Goal: Task Accomplishment & Management: Use online tool/utility

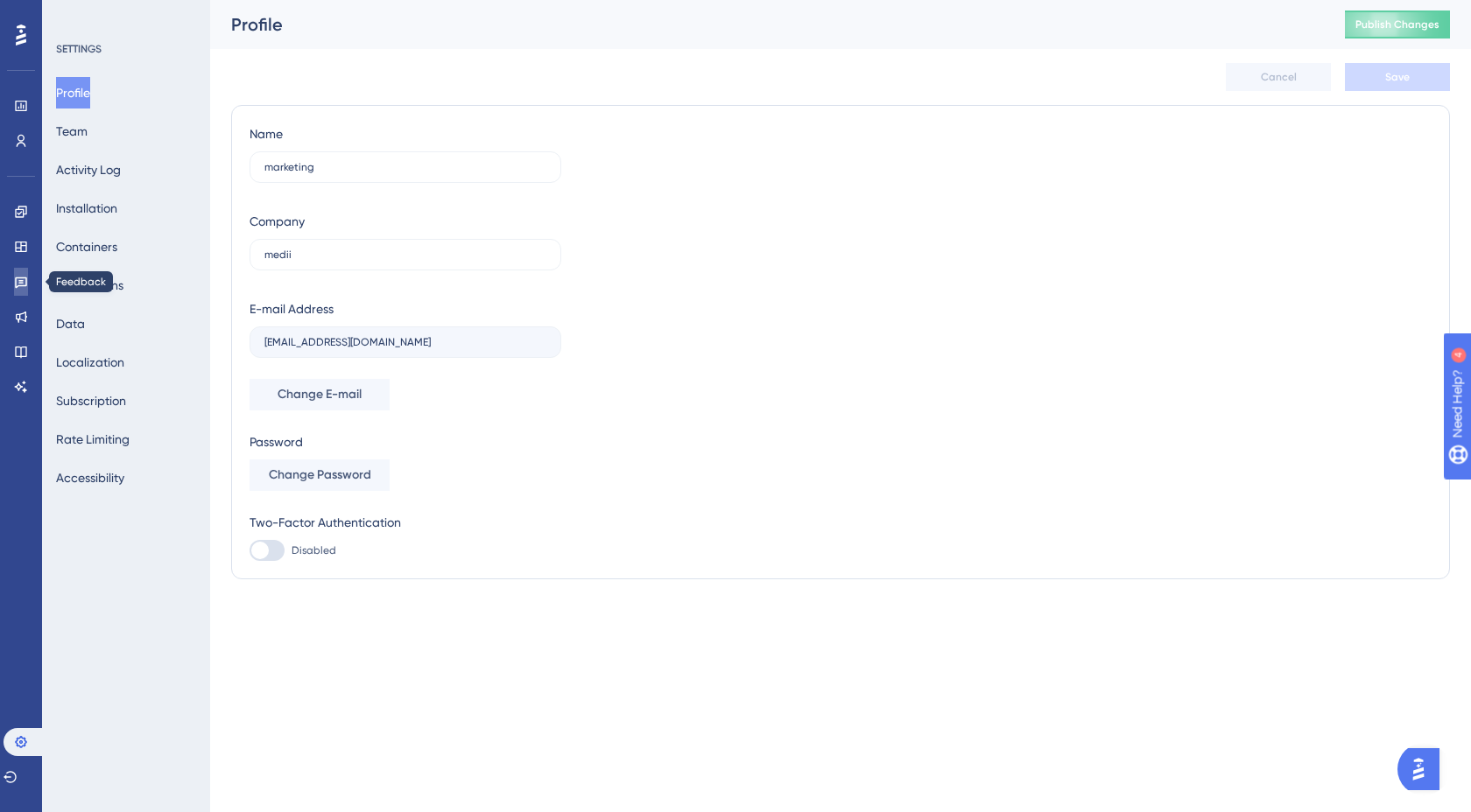
click at [19, 287] on icon at bounding box center [21, 282] width 14 height 14
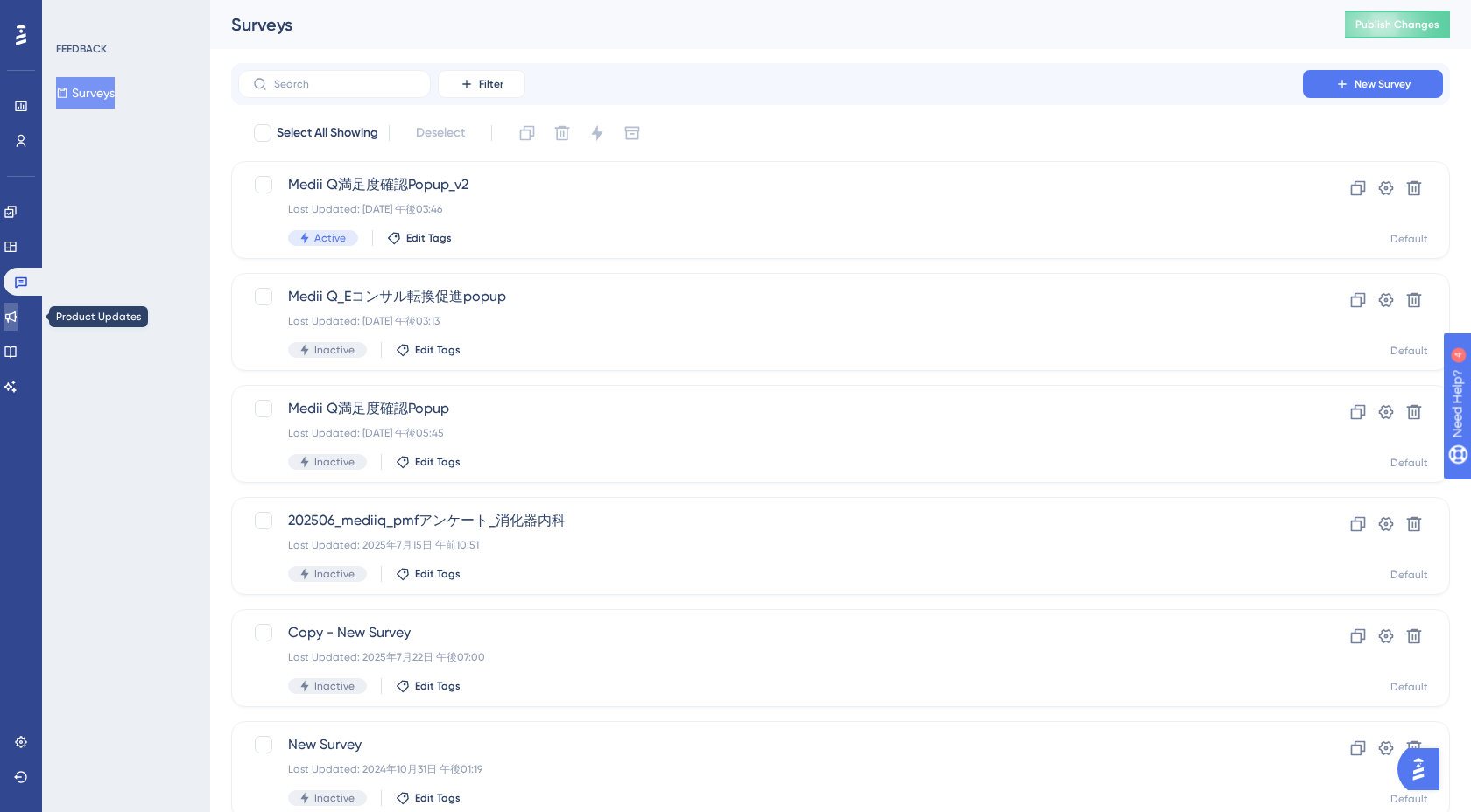
click at [18, 322] on icon at bounding box center [11, 316] width 14 height 14
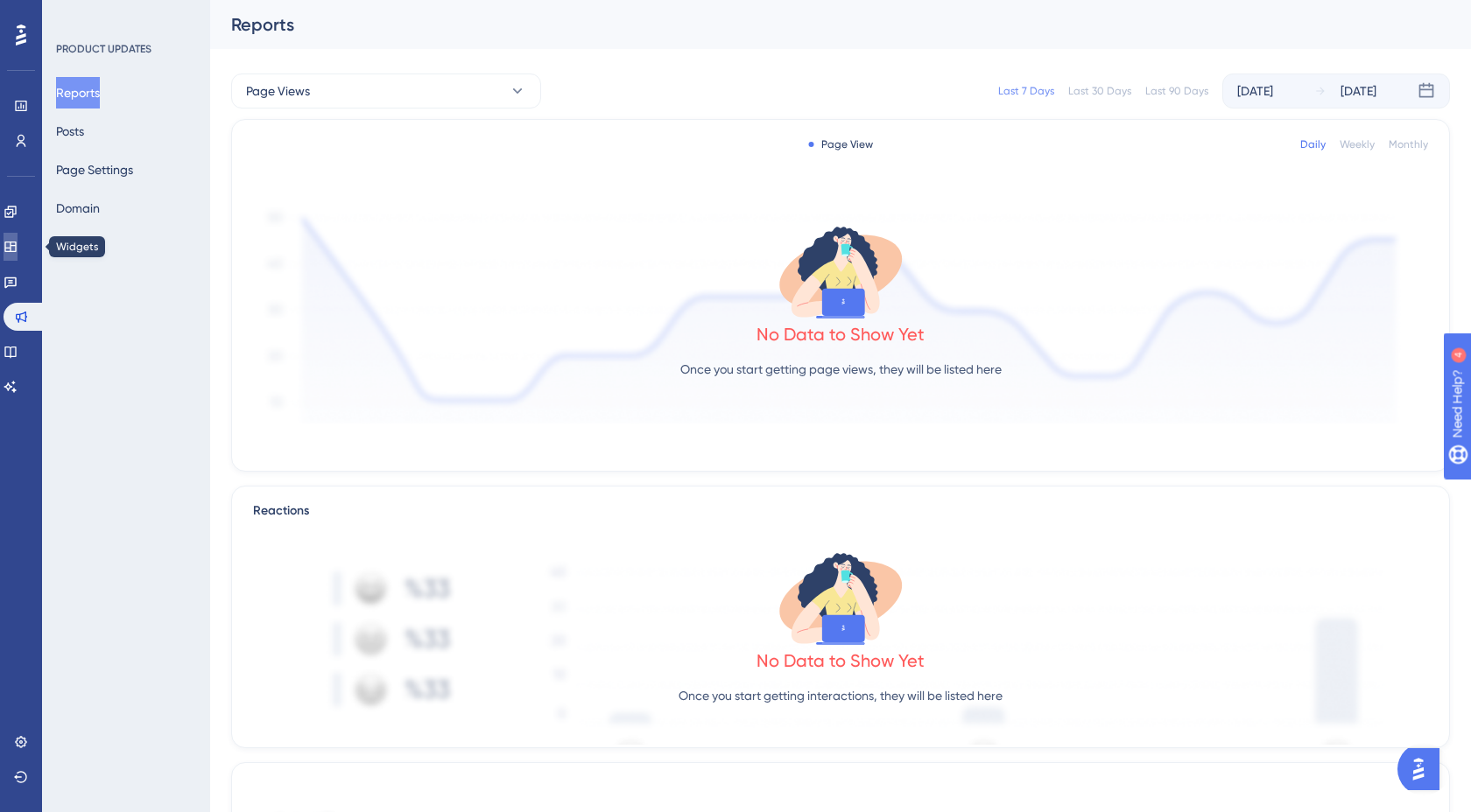
click at [16, 251] on icon at bounding box center [9, 247] width 11 height 11
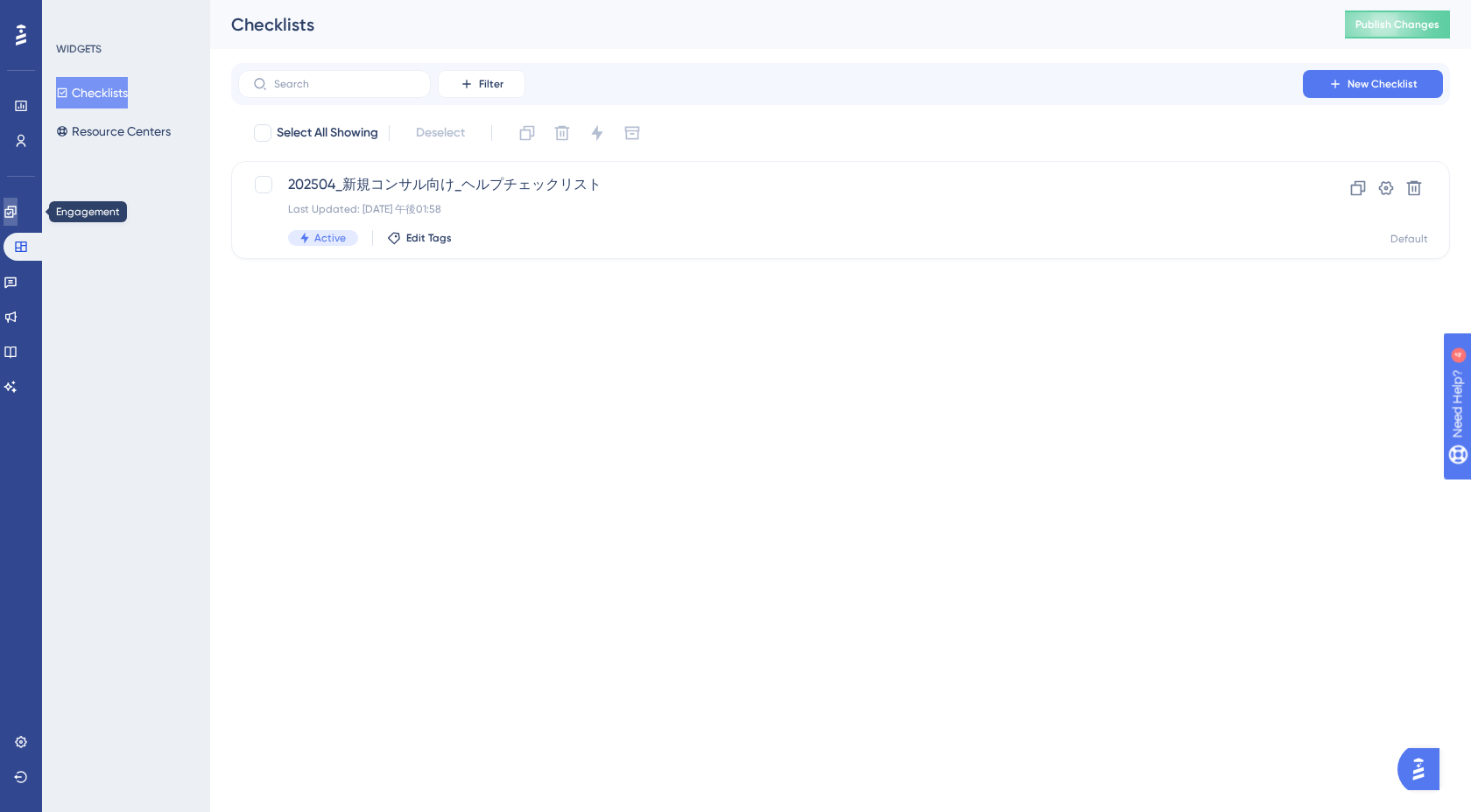
click at [18, 221] on link at bounding box center [11, 211] width 14 height 28
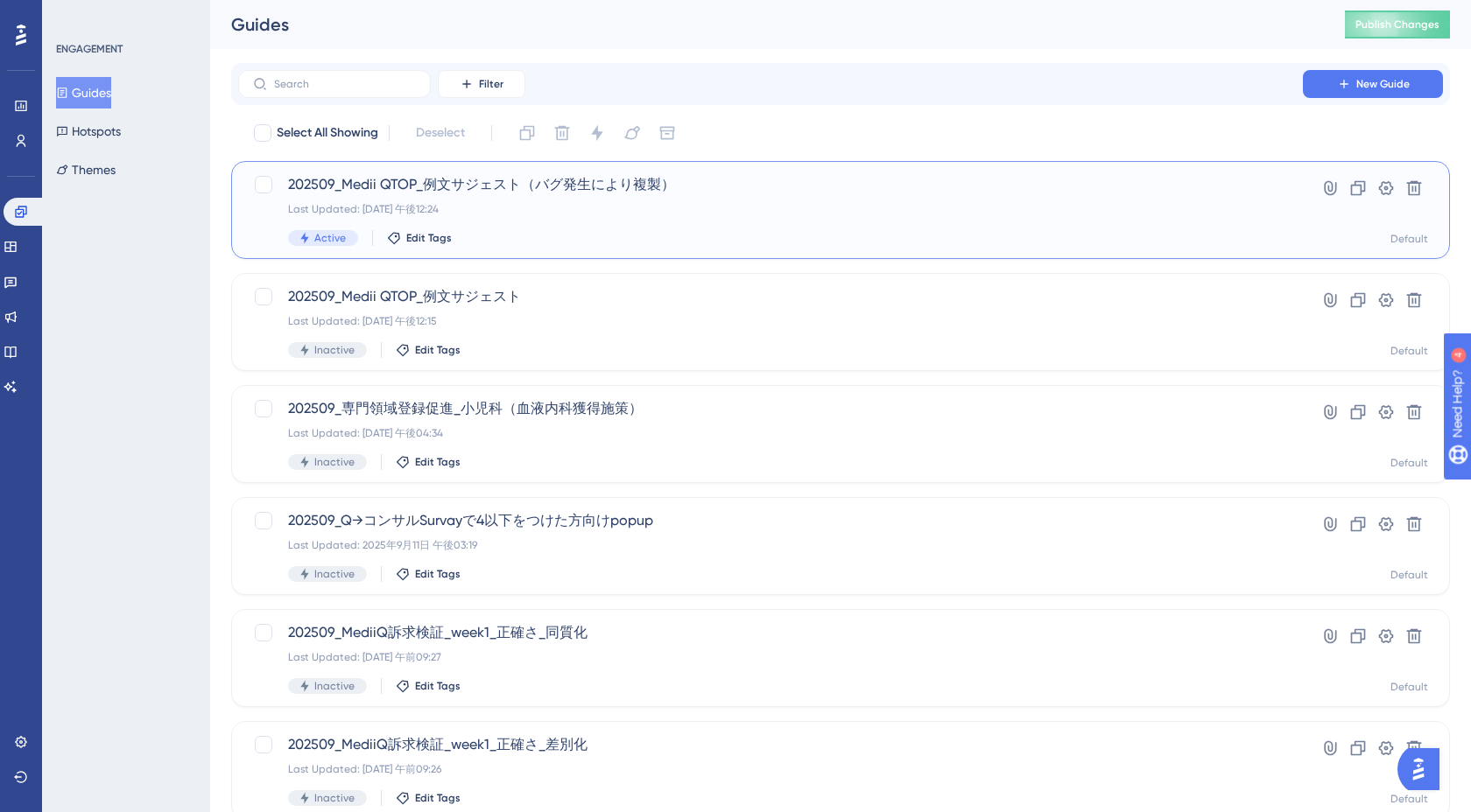
click at [599, 222] on div "202509_Medii QTOP_例文サジェスト（バグ発生により複製） Last Updated: [DATE] 午後12:24 Active Edit T…" at bounding box center [770, 210] width 965 height 71
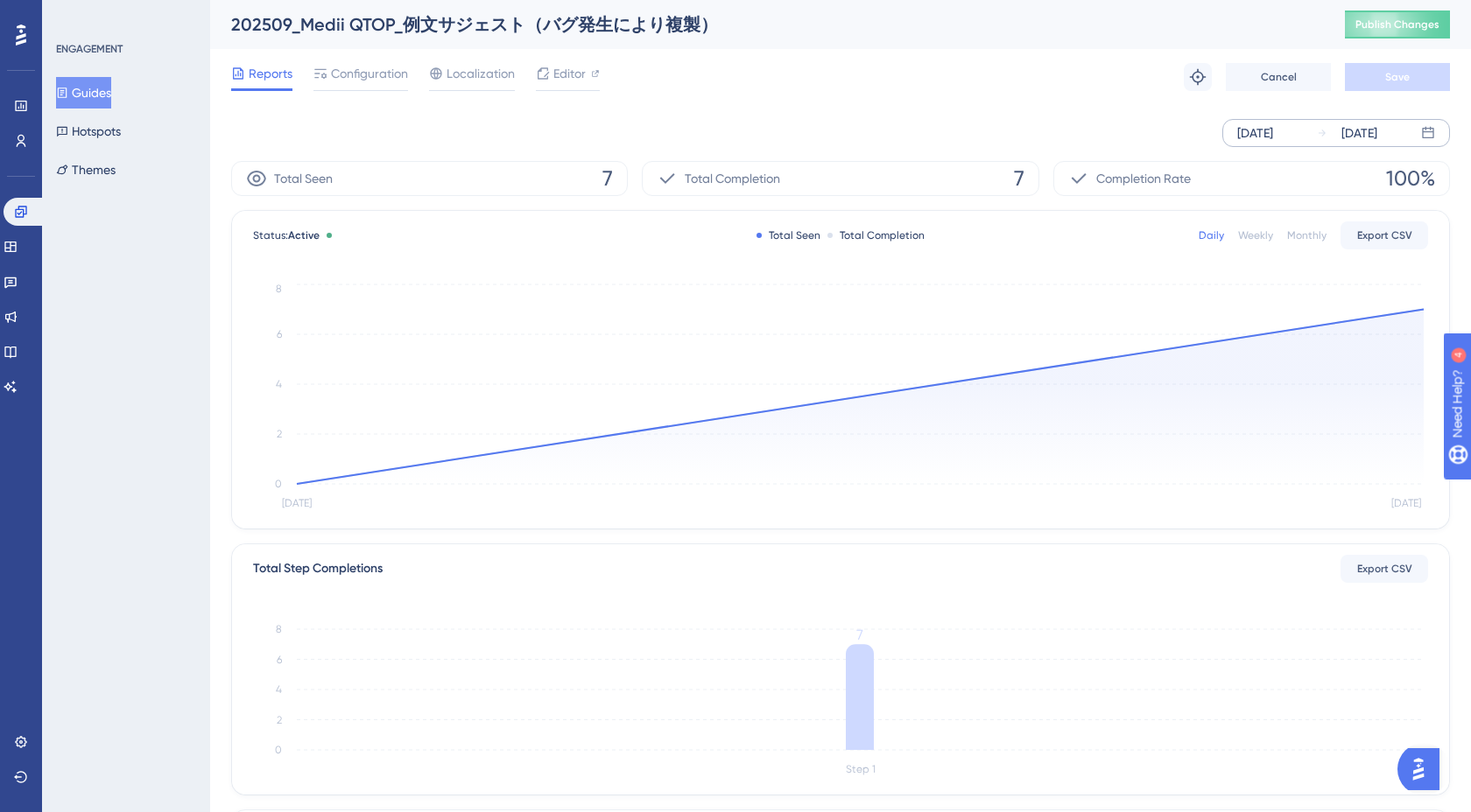
click at [1273, 133] on div "[DATE]" at bounding box center [1255, 133] width 36 height 21
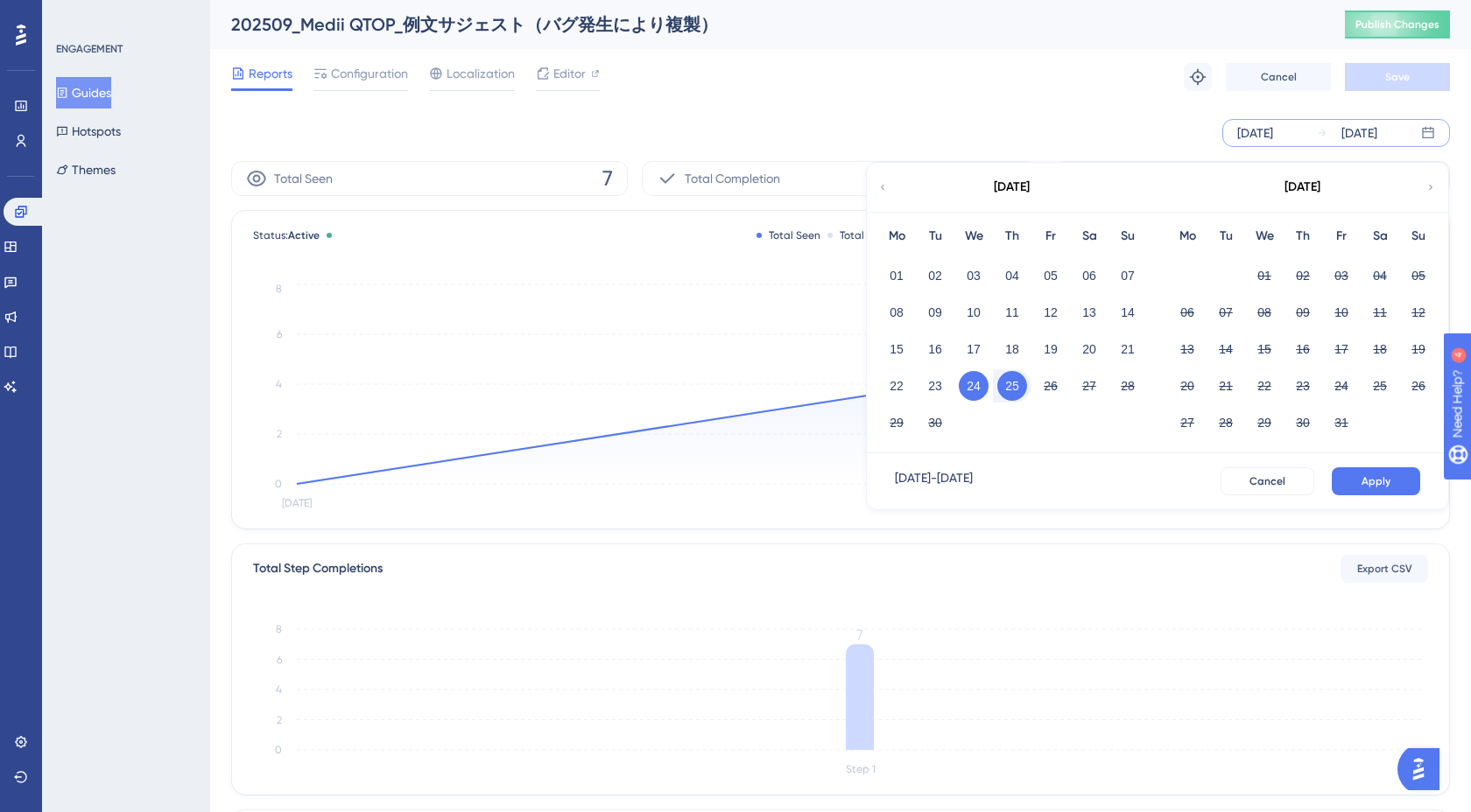
click at [971, 394] on button "24" at bounding box center [973, 386] width 30 height 30
click at [1073, 131] on div "[DATE] [DATE] [DATE] Mo Tu We Th Fr Sa Su 01 02 03 04 05 06 07 08 09 10 11 12 1…" at bounding box center [840, 133] width 1219 height 28
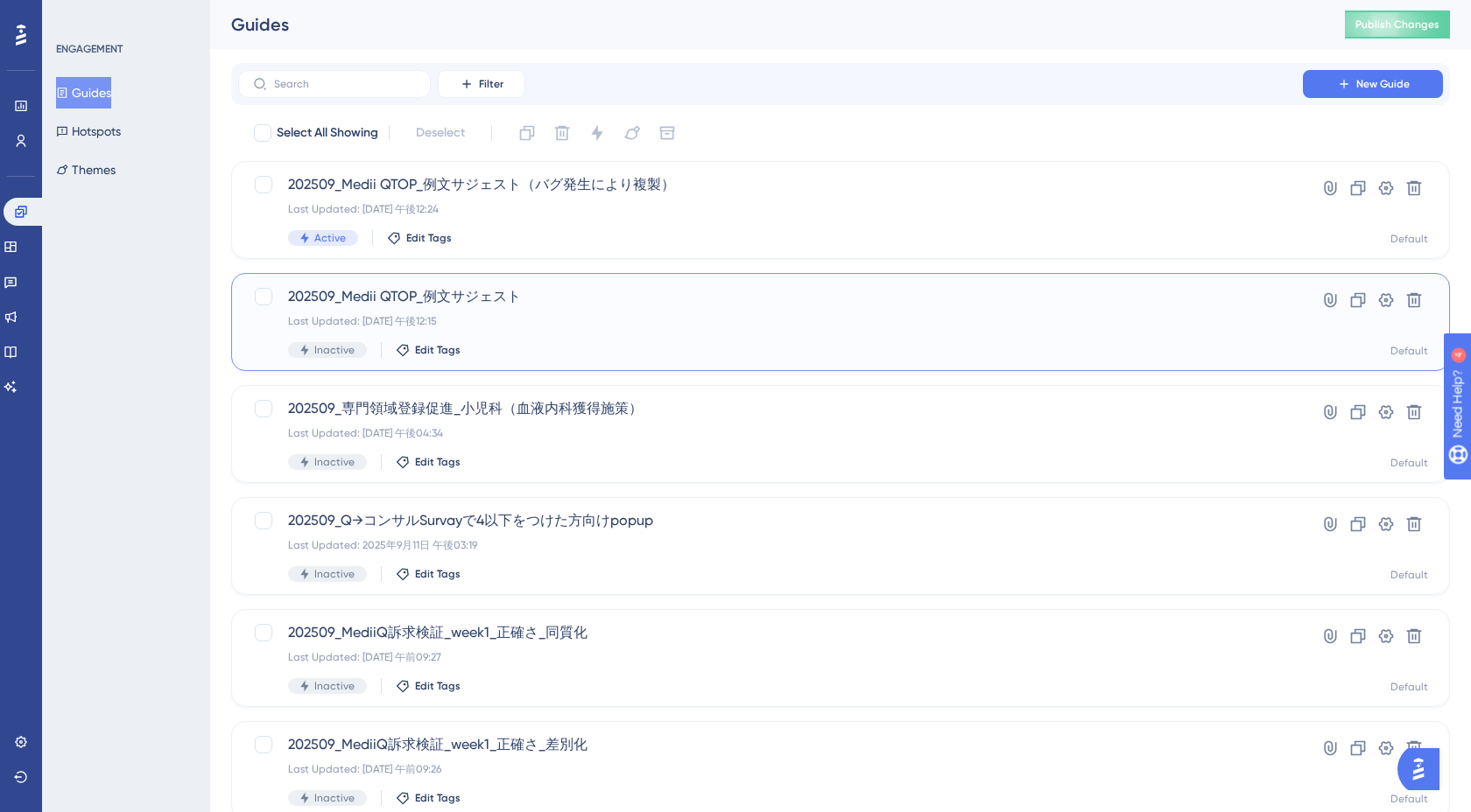
click at [525, 338] on div "202509_Medii QTOP_例文サジェスト Last Updated: [DATE] 午後12:15 Inactive Edit Tags" at bounding box center [770, 322] width 965 height 71
click at [570, 319] on div "Last Updated: [DATE] 午後12:15" at bounding box center [770, 321] width 965 height 14
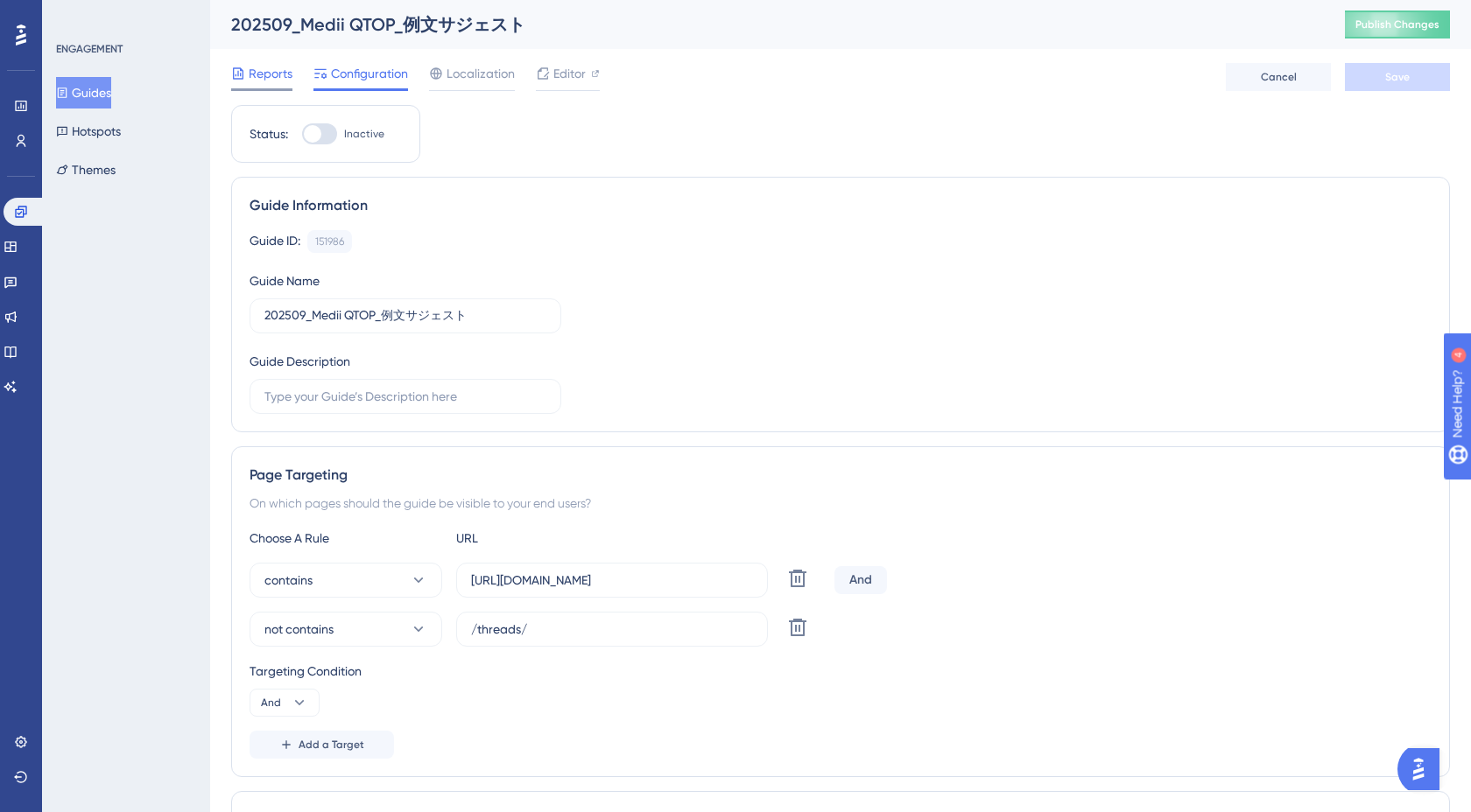
click at [261, 78] on span "Reports" at bounding box center [271, 73] width 44 height 21
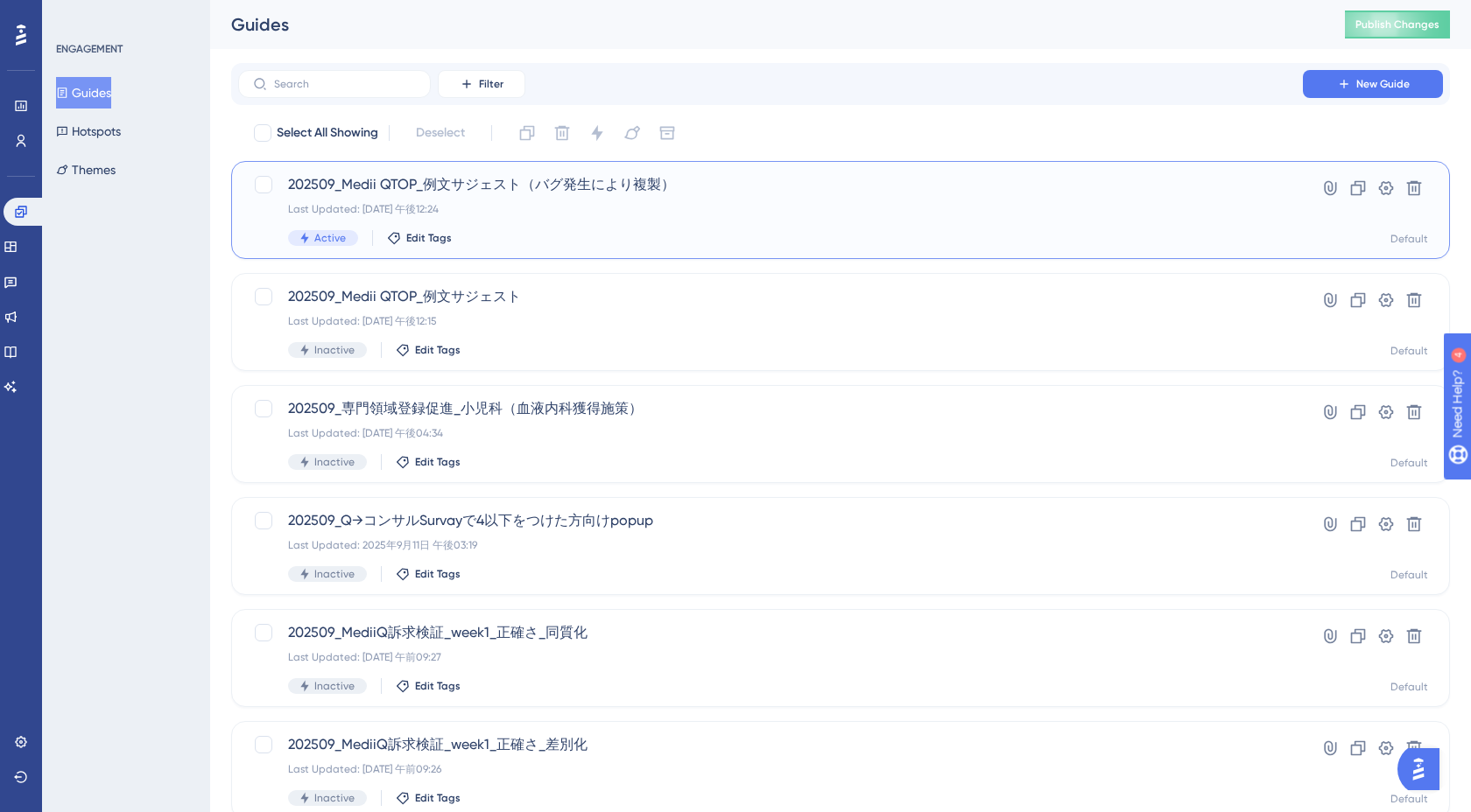
click at [512, 202] on div "Last Updated: [DATE] 午後12:24" at bounding box center [770, 209] width 965 height 14
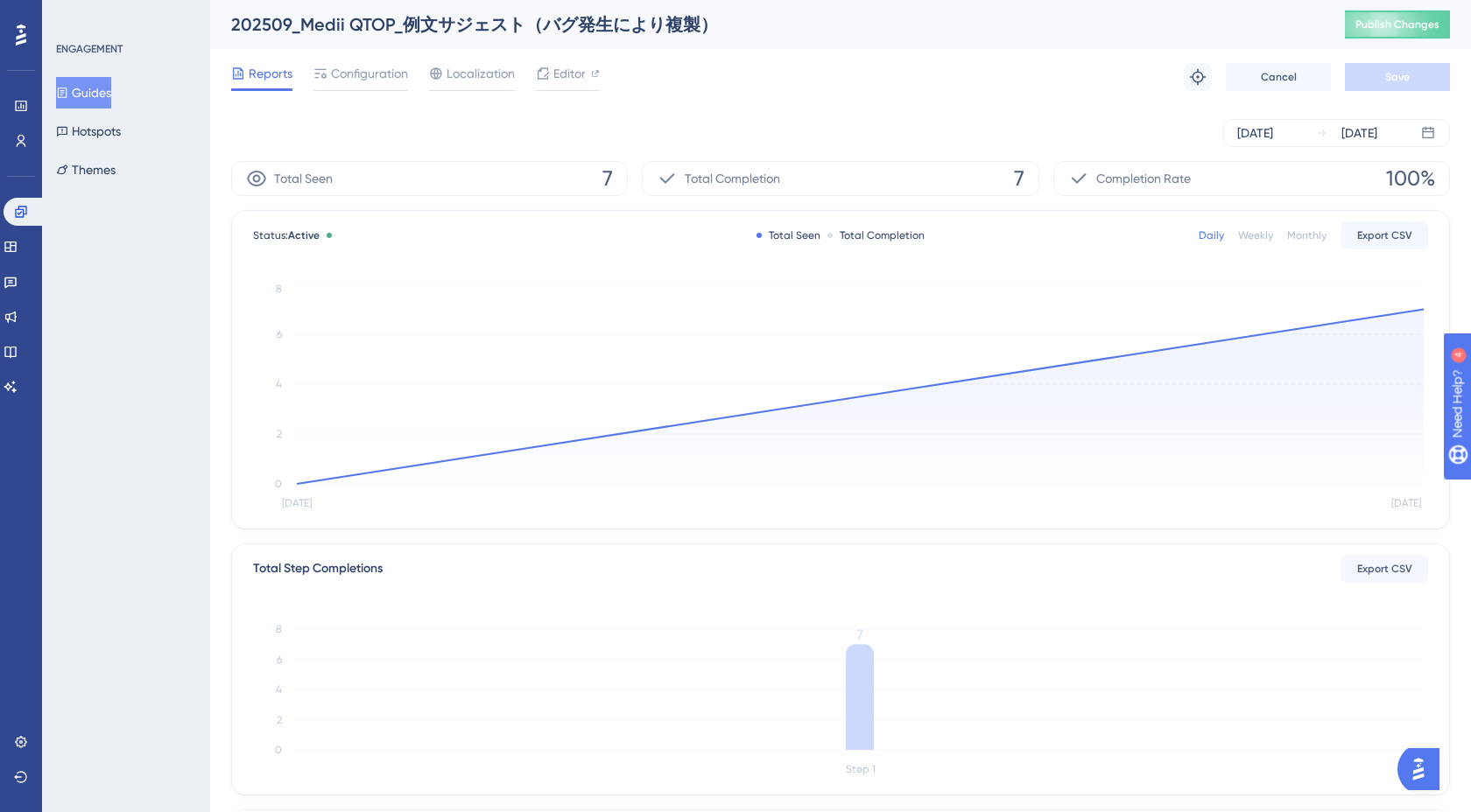
click at [808, 136] on div "[DATE] [DATE]" at bounding box center [840, 133] width 1219 height 28
click at [839, 184] on div "Total Completion 7" at bounding box center [840, 177] width 397 height 35
click at [392, 81] on span "Configuration" at bounding box center [370, 73] width 77 height 21
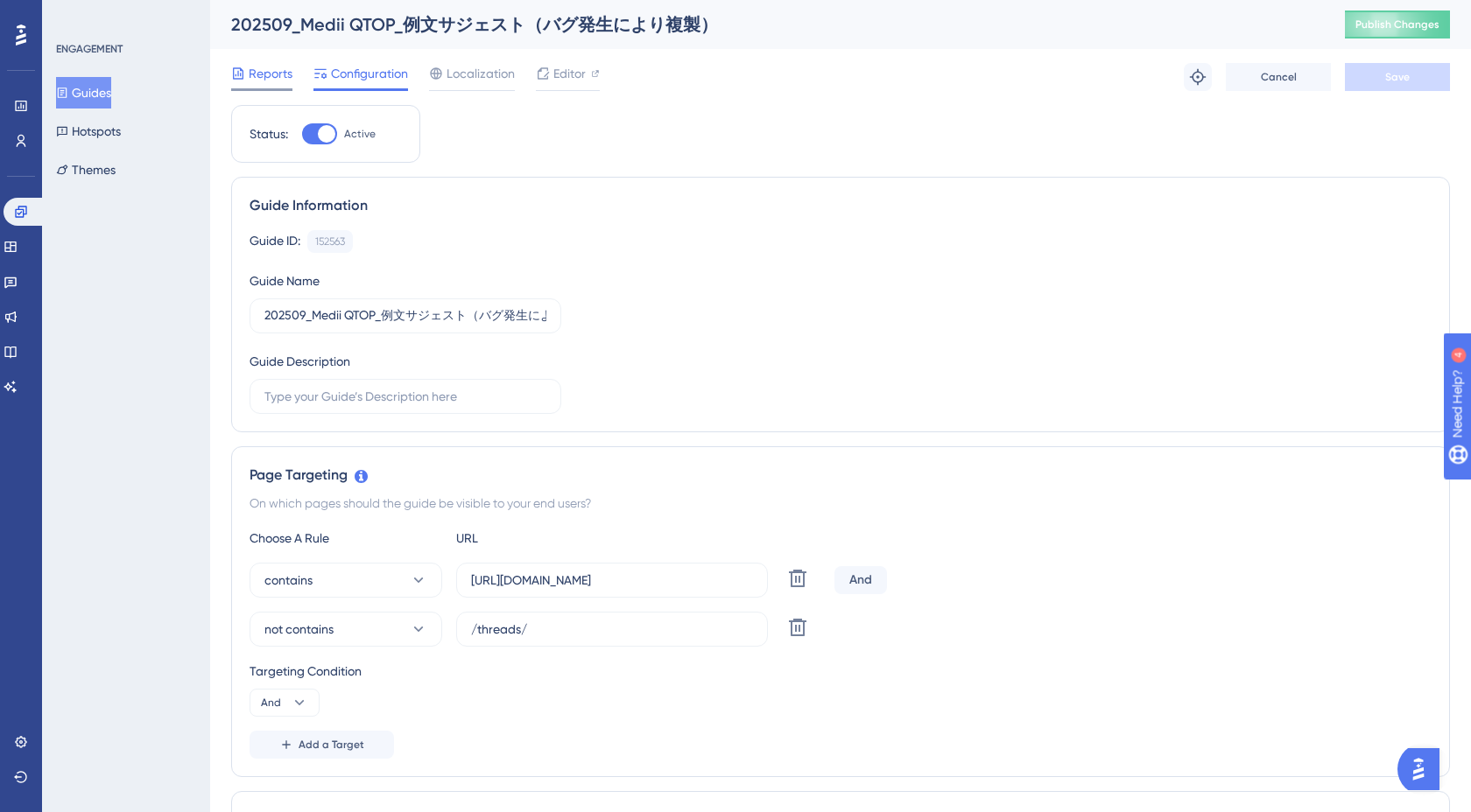
click at [269, 73] on span "Reports" at bounding box center [271, 73] width 44 height 21
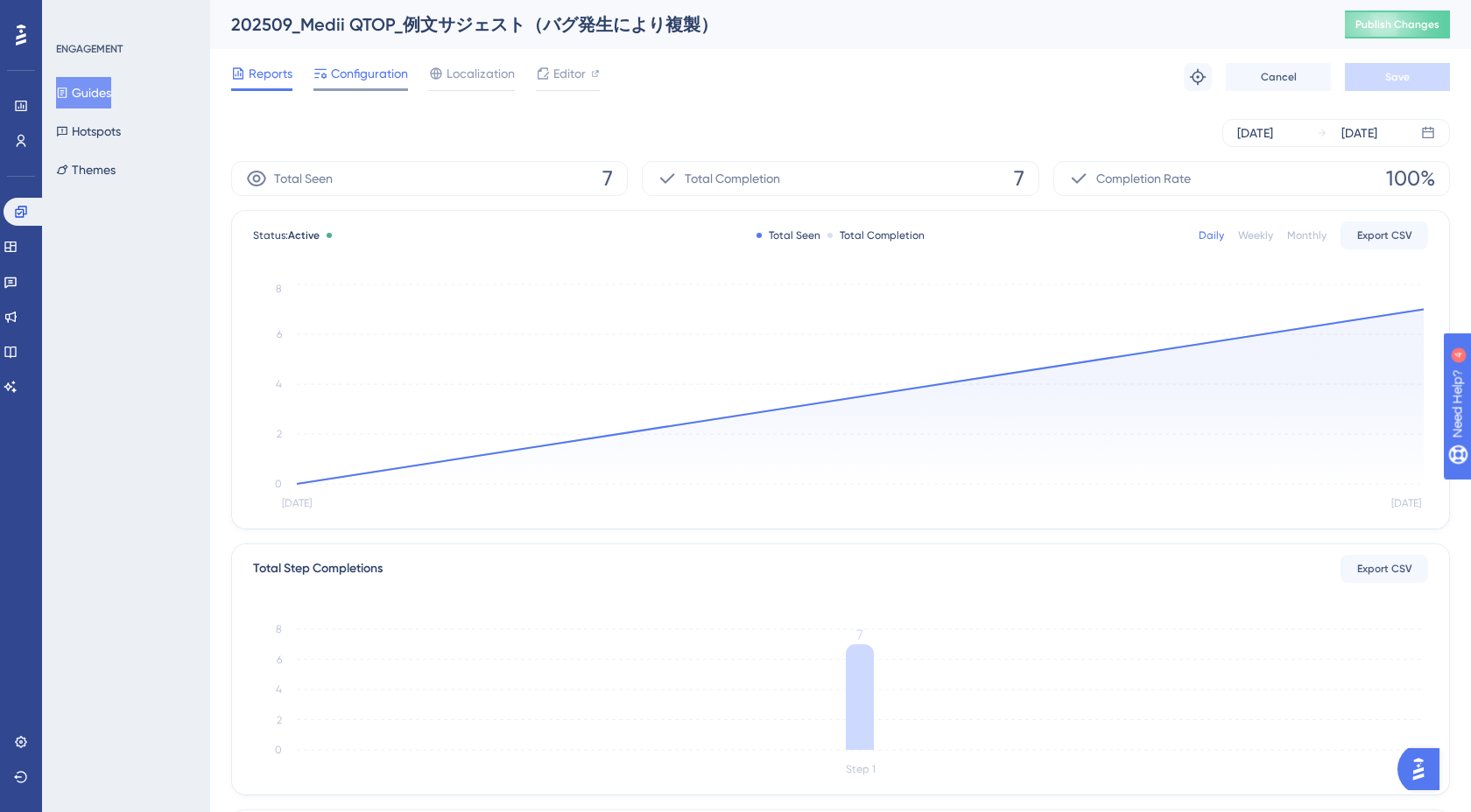
click at [380, 68] on span "Configuration" at bounding box center [370, 73] width 77 height 21
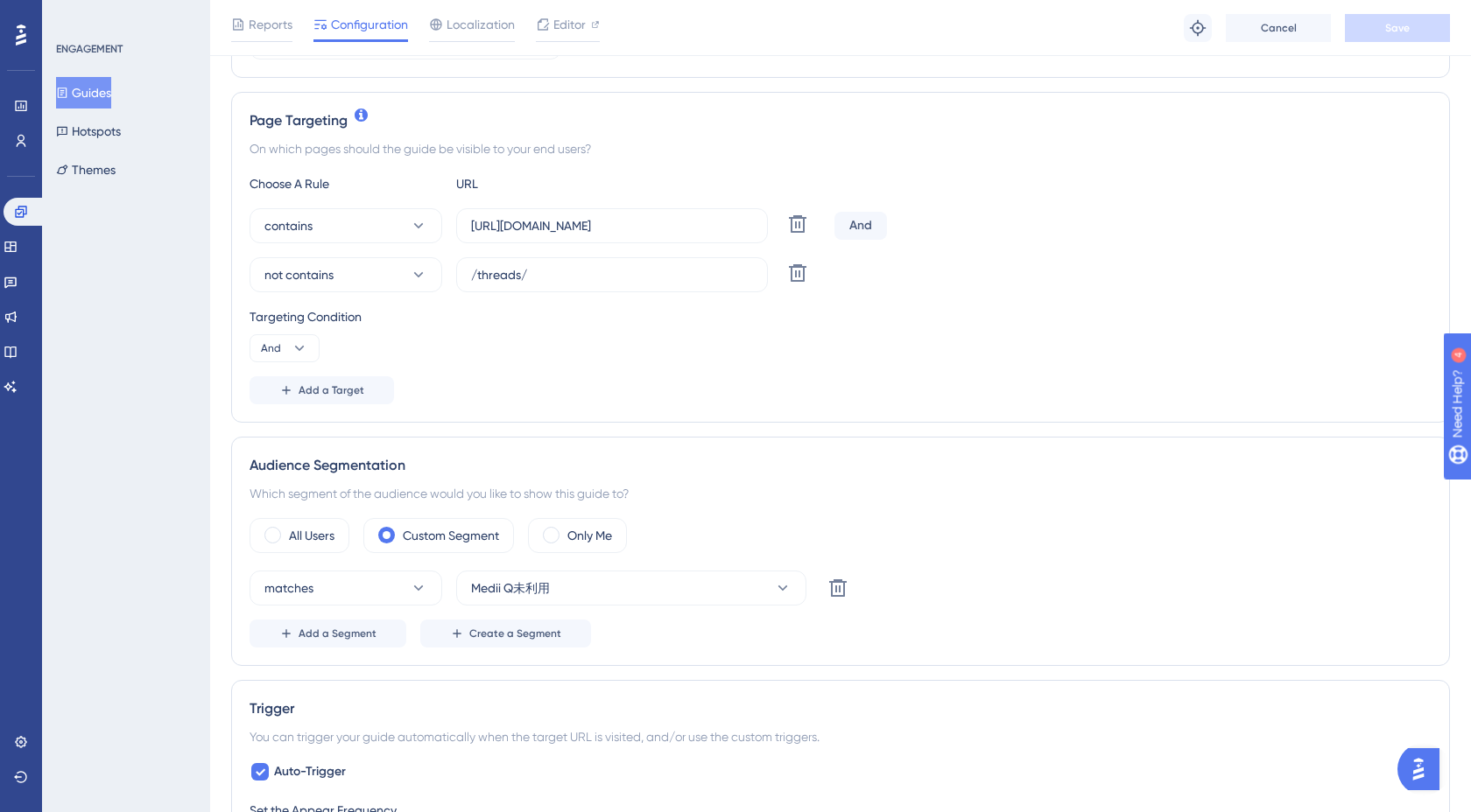
scroll to position [557, 0]
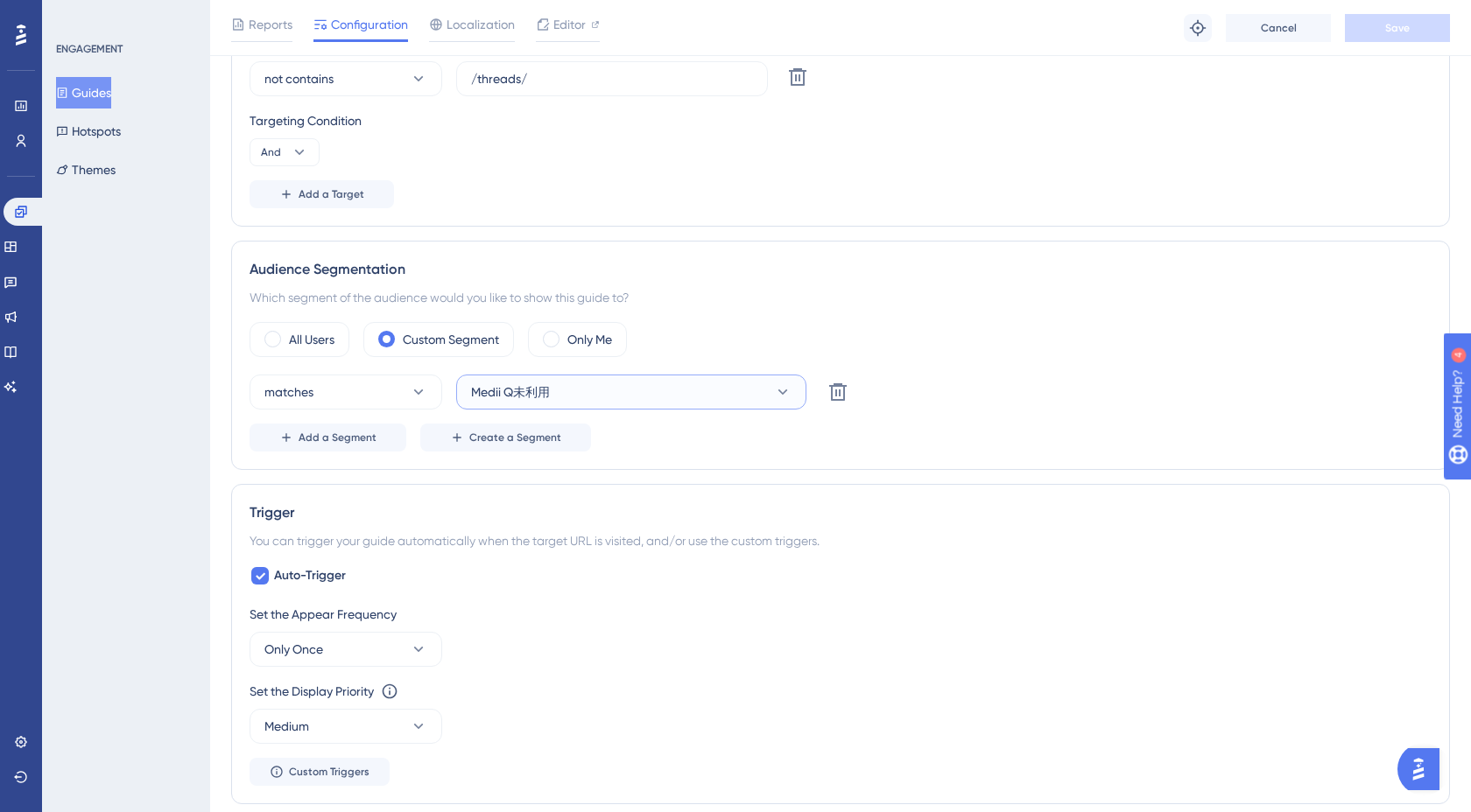
click at [599, 397] on button "Medii Q未利用" at bounding box center [631, 392] width 350 height 35
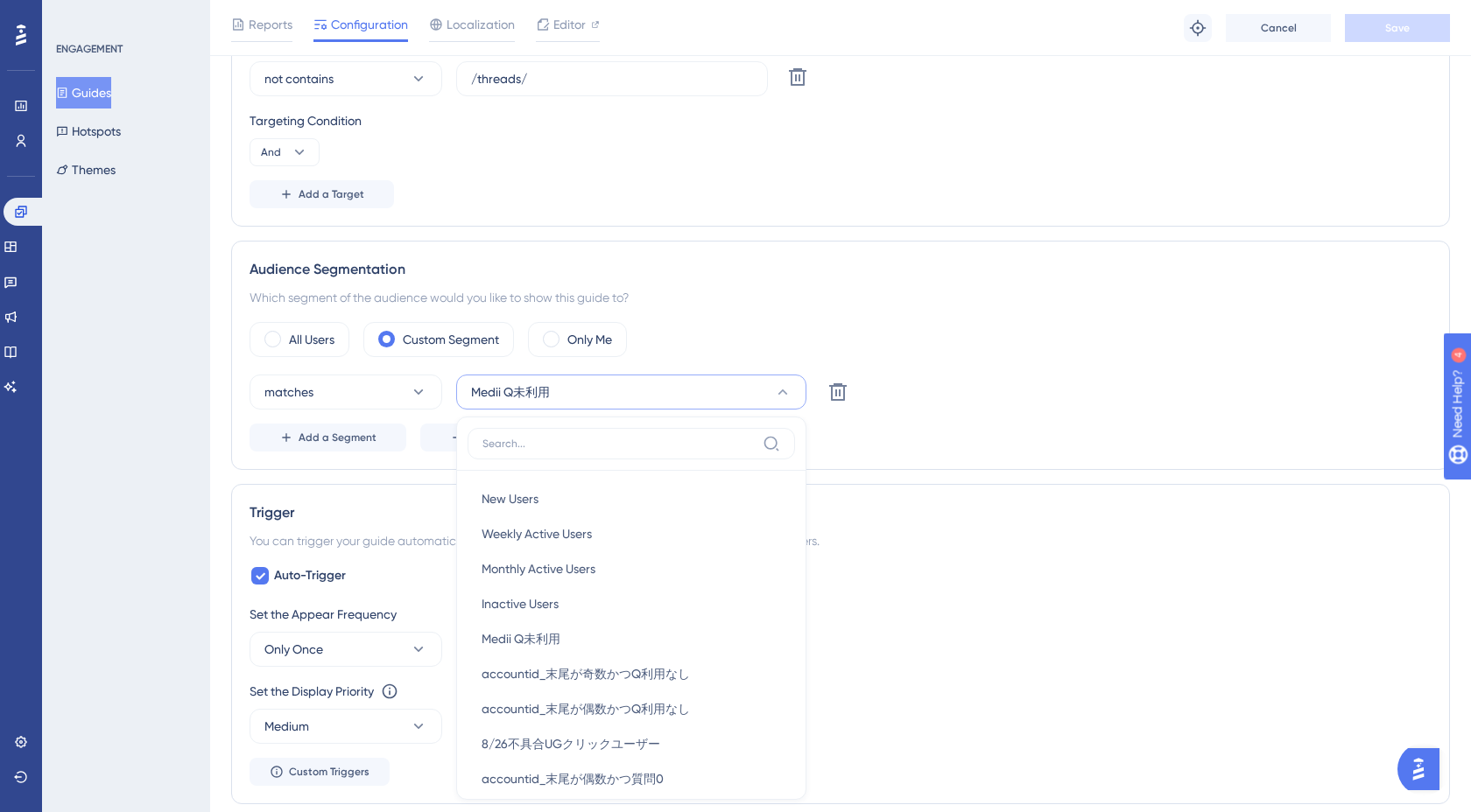
scroll to position [756, 0]
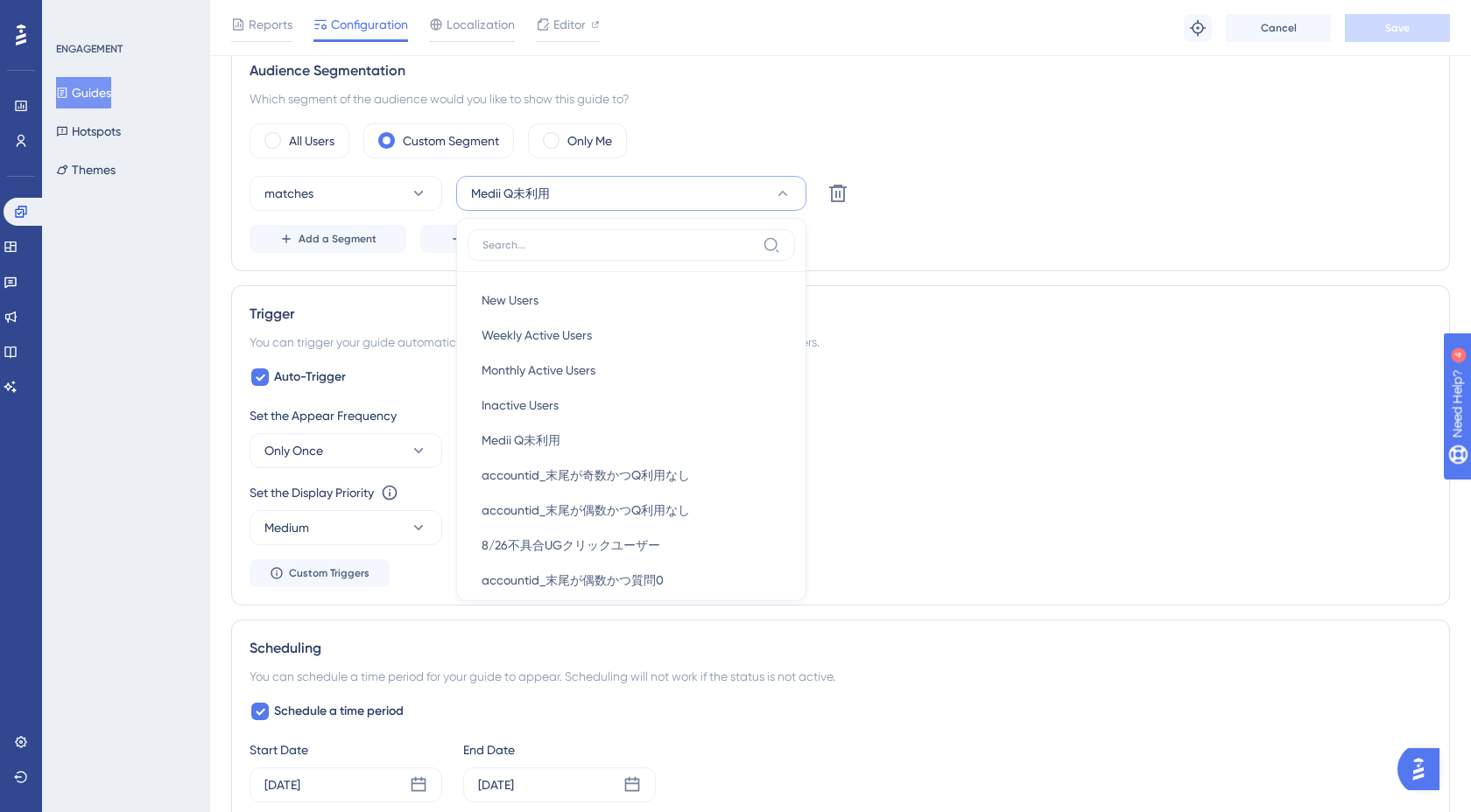
click at [879, 244] on div "Add a Segment Create a Segment" at bounding box center [841, 239] width 1182 height 28
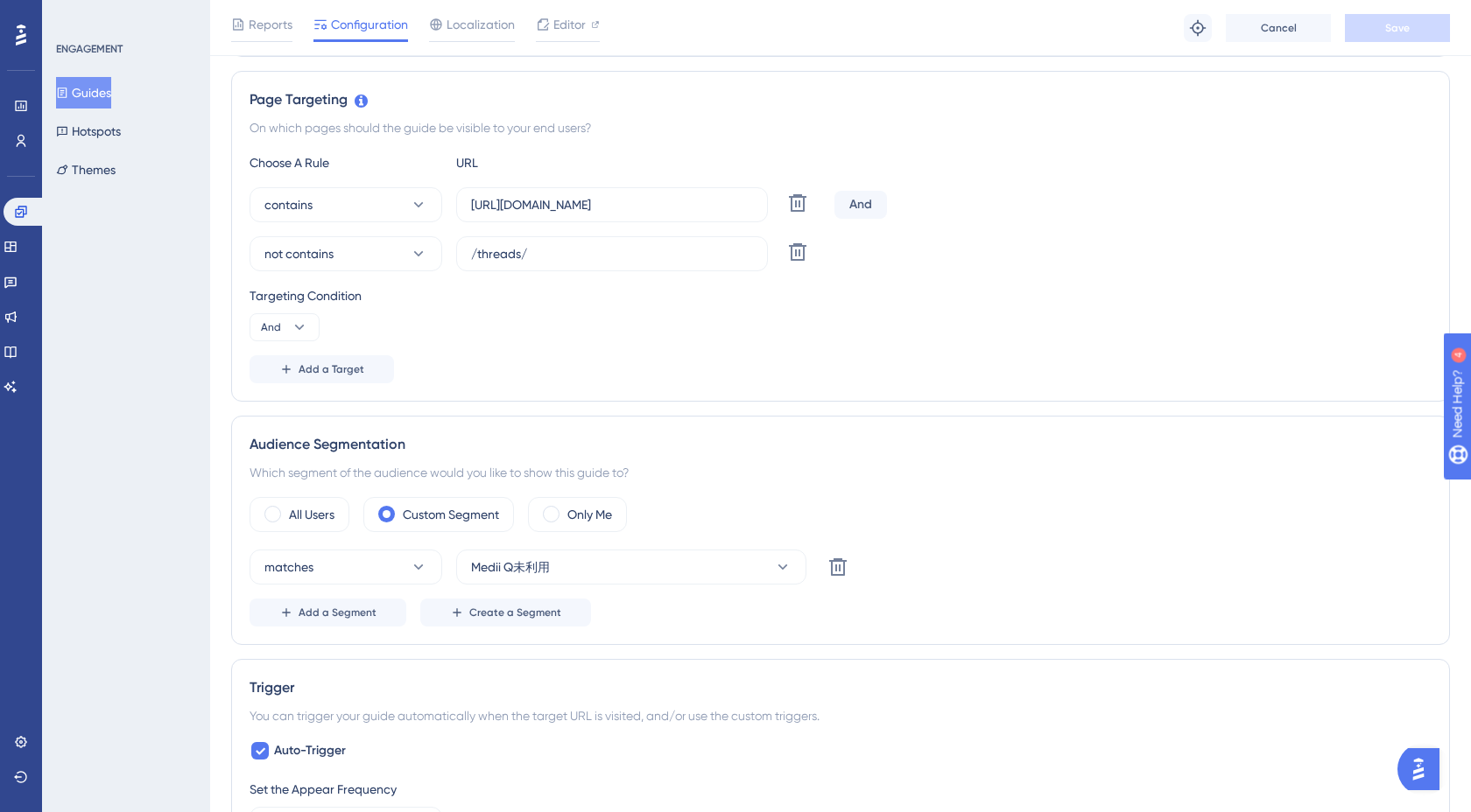
scroll to position [0, 0]
